Goal: Find specific page/section: Find specific page/section

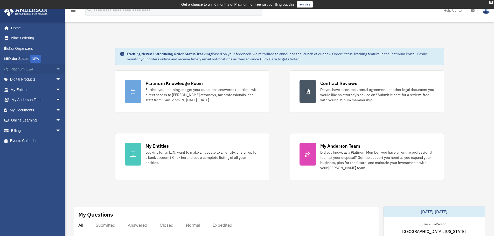
click at [56, 68] on span "arrow_drop_down" at bounding box center [61, 69] width 10 height 11
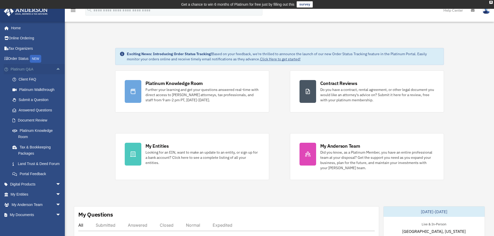
click at [56, 68] on span "arrow_drop_up" at bounding box center [61, 69] width 10 height 11
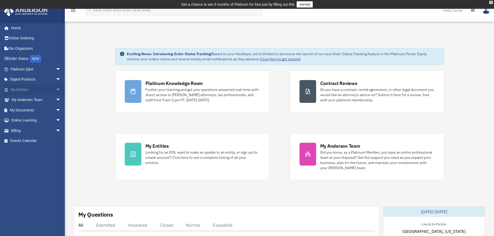
click at [56, 88] on span "arrow_drop_down" at bounding box center [61, 90] width 10 height 11
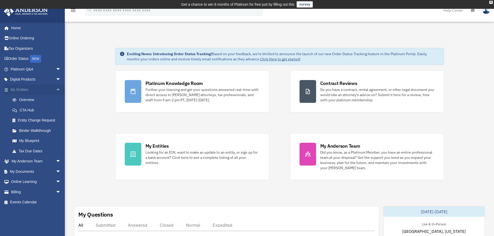
click at [56, 89] on span "arrow_drop_up" at bounding box center [61, 90] width 10 height 11
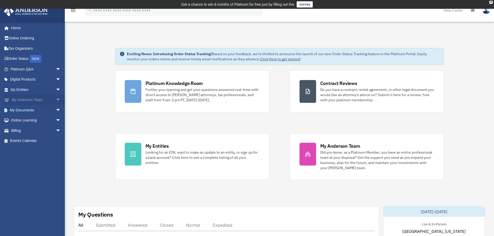
click at [56, 101] on span "arrow_drop_down" at bounding box center [61, 100] width 10 height 11
click at [56, 101] on span "arrow_drop_up" at bounding box center [61, 100] width 10 height 11
click at [56, 110] on span "arrow_drop_down" at bounding box center [61, 110] width 10 height 11
click at [56, 110] on span "arrow_drop_up" at bounding box center [61, 110] width 10 height 11
click at [56, 122] on span "arrow_drop_down" at bounding box center [61, 120] width 10 height 11
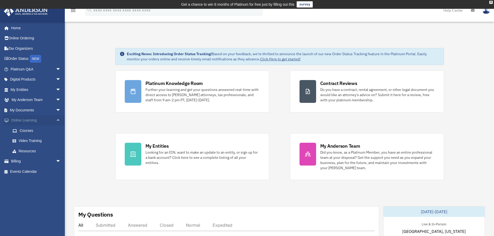
click at [56, 122] on span "arrow_drop_up" at bounding box center [61, 120] width 10 height 11
click at [56, 130] on span "arrow_drop_down" at bounding box center [61, 131] width 10 height 11
click at [56, 129] on span "arrow_drop_up" at bounding box center [61, 131] width 10 height 11
click at [22, 28] on link "Home" at bounding box center [36, 28] width 65 height 10
click at [56, 70] on span "arrow_drop_down" at bounding box center [61, 69] width 10 height 11
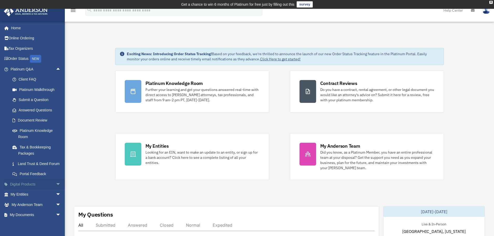
click at [56, 190] on span "arrow_drop_down" at bounding box center [61, 184] width 10 height 11
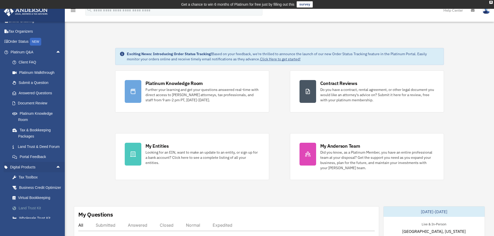
scroll to position [108, 0]
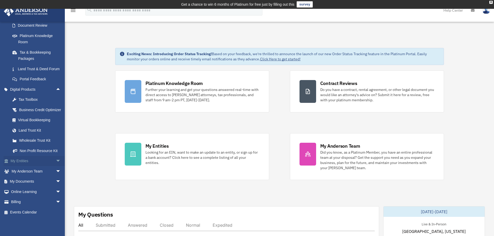
click at [56, 160] on span "arrow_drop_down" at bounding box center [61, 161] width 10 height 11
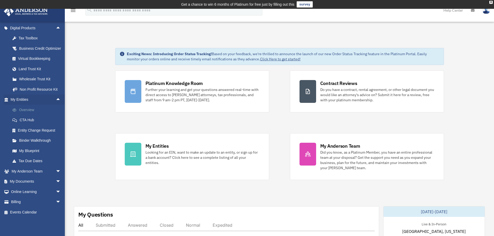
scroll to position [169, 0]
click at [56, 170] on span "arrow_drop_down" at bounding box center [61, 171] width 10 height 11
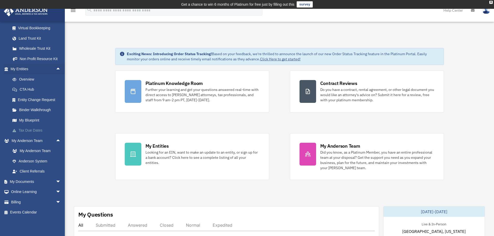
scroll to position [200, 0]
click at [40, 173] on link "Client Referrals" at bounding box center [37, 172] width 61 height 10
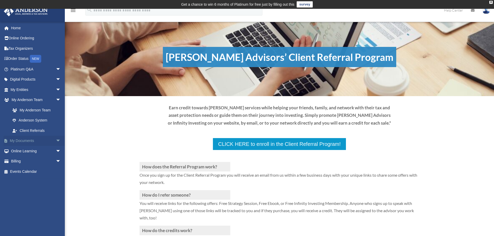
click at [56, 139] on span "arrow_drop_down" at bounding box center [61, 141] width 10 height 11
click at [50, 191] on link "Online Learning arrow_drop_down" at bounding box center [36, 192] width 65 height 10
click at [56, 192] on span "arrow_drop_down" at bounding box center [61, 192] width 10 height 11
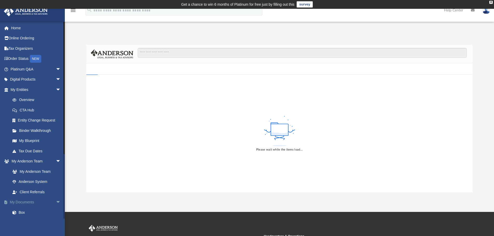
click at [56, 199] on span "arrow_drop_down" at bounding box center [61, 202] width 10 height 11
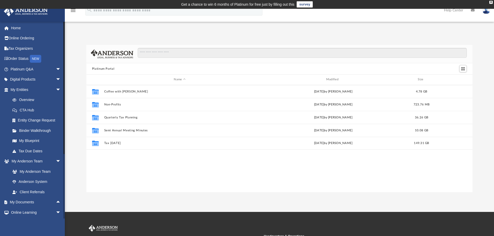
scroll to position [51, 0]
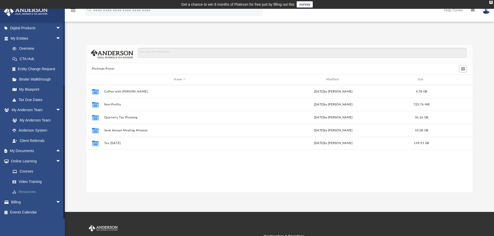
click at [23, 191] on link "Resources" at bounding box center [37, 192] width 61 height 10
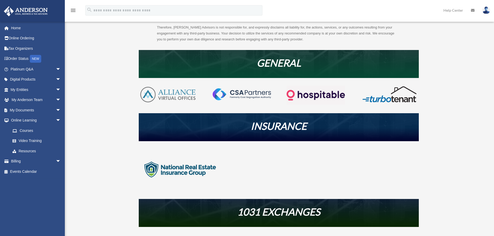
scroll to position [86, 0]
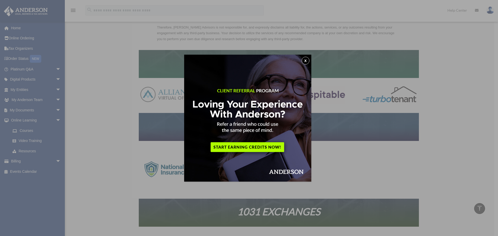
click at [306, 58] on button "x" at bounding box center [306, 61] width 8 height 8
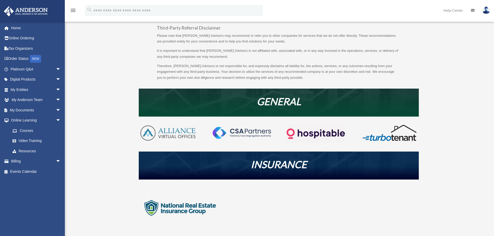
scroll to position [0, 0]
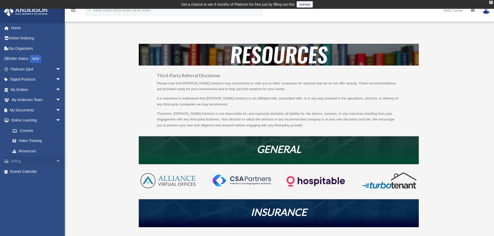
click at [56, 161] on span "arrow_drop_down" at bounding box center [61, 161] width 10 height 11
click at [56, 161] on span "arrow_drop_up" at bounding box center [61, 161] width 10 height 11
click at [22, 152] on link "Resources" at bounding box center [37, 151] width 61 height 10
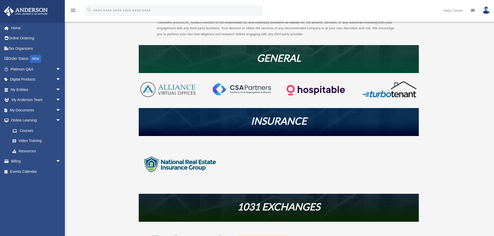
scroll to position [104, 0]
